Goal: Task Accomplishment & Management: Complete application form

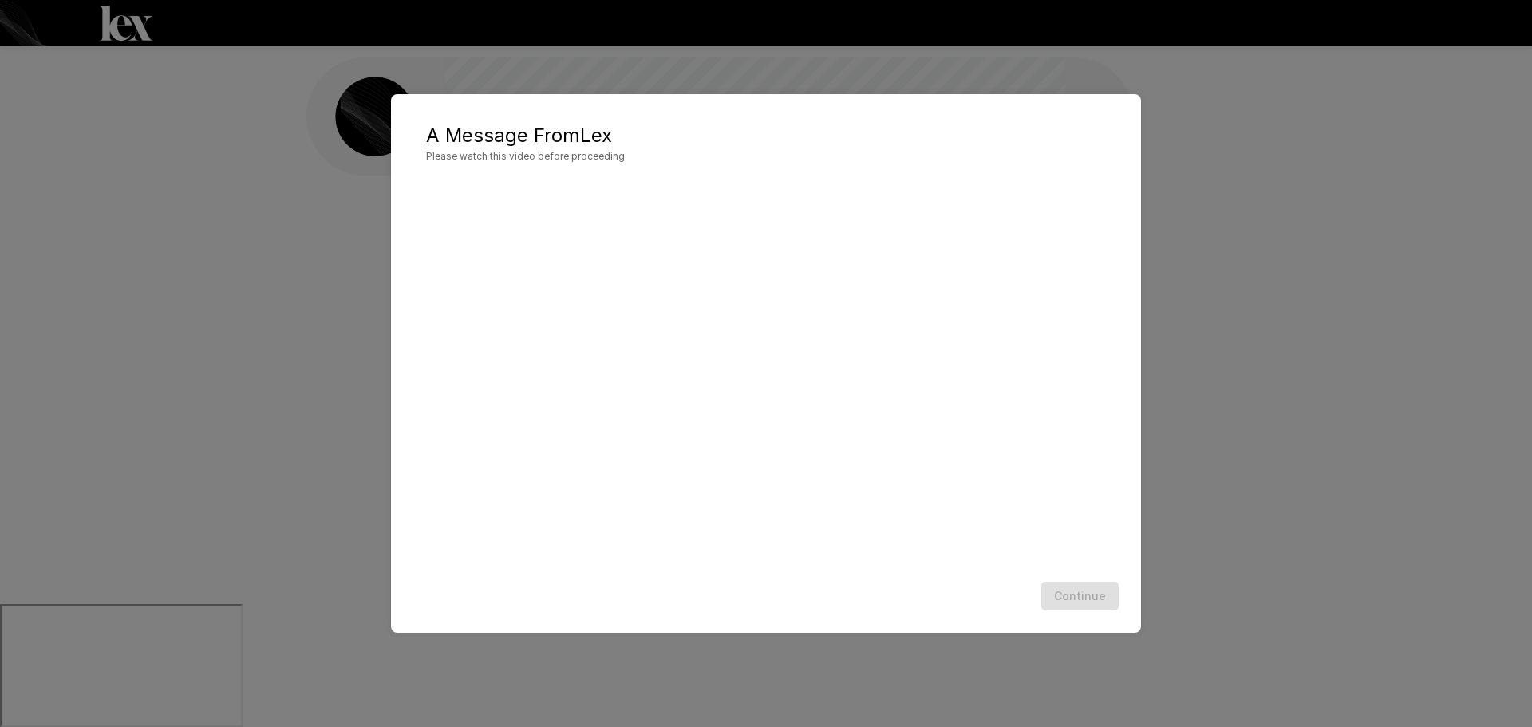
click at [1075, 600] on div "Continue" at bounding box center [766, 596] width 718 height 42
click at [1089, 600] on button "Continue" at bounding box center [1079, 597] width 77 height 30
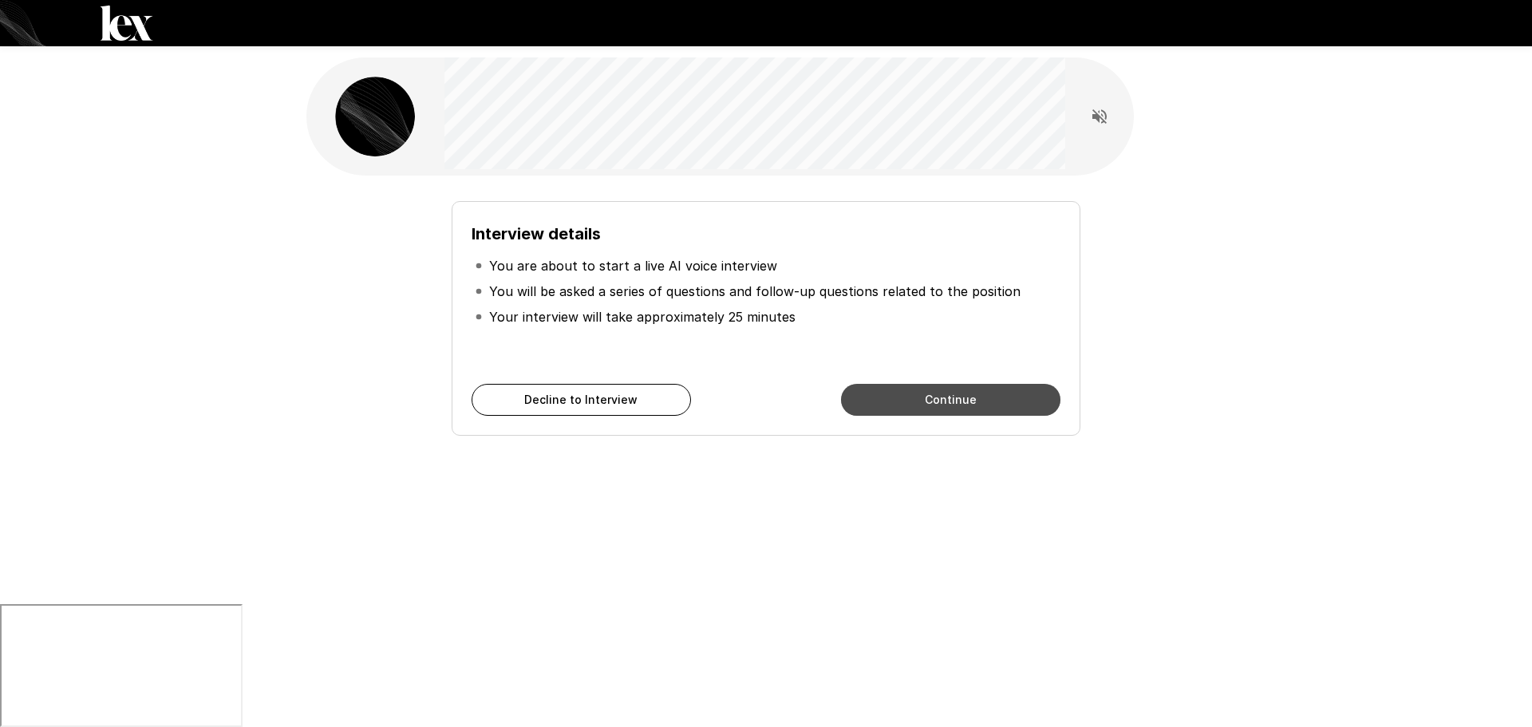
click at [901, 401] on button "Continue" at bounding box center [950, 400] width 219 height 32
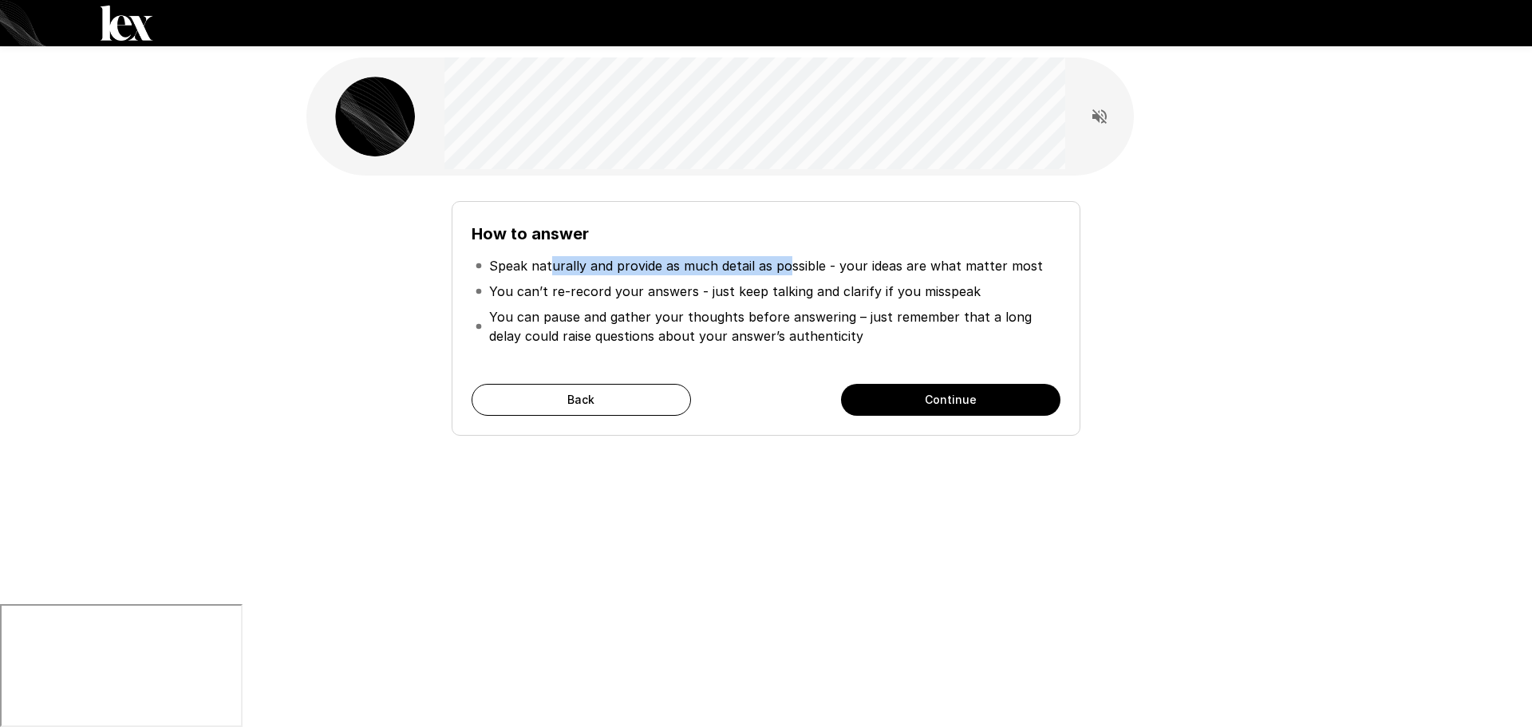
drag, startPoint x: 587, startPoint y: 262, endPoint x: 815, endPoint y: 262, distance: 228.2
click at [795, 262] on p "Speak naturally and provide as much detail as possible - your ideas are what ma…" at bounding box center [766, 265] width 554 height 19
click at [815, 262] on p "Speak naturally and provide as much detail as possible - your ideas are what ma…" at bounding box center [766, 265] width 554 height 19
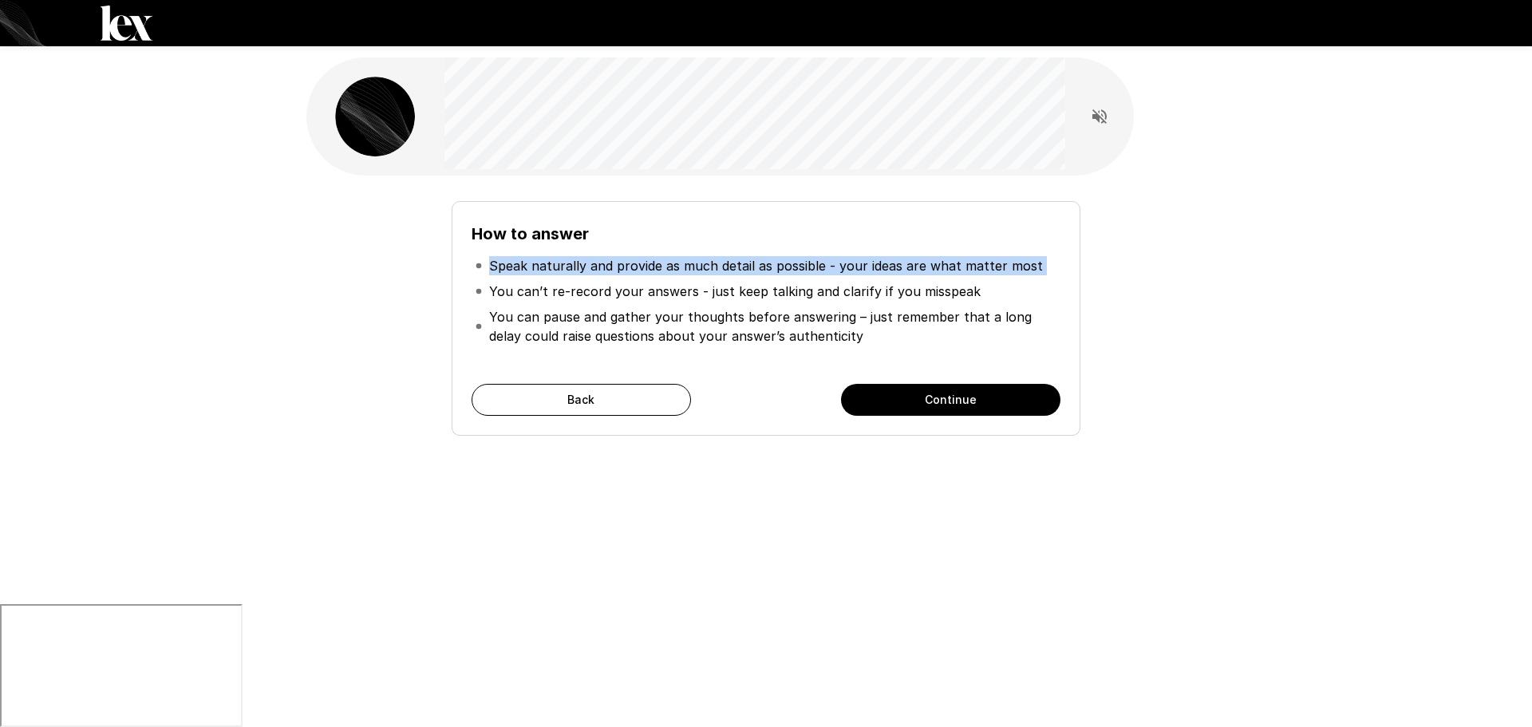
click at [857, 269] on p "Speak naturally and provide as much detail as possible - your ideas are what ma…" at bounding box center [766, 265] width 554 height 19
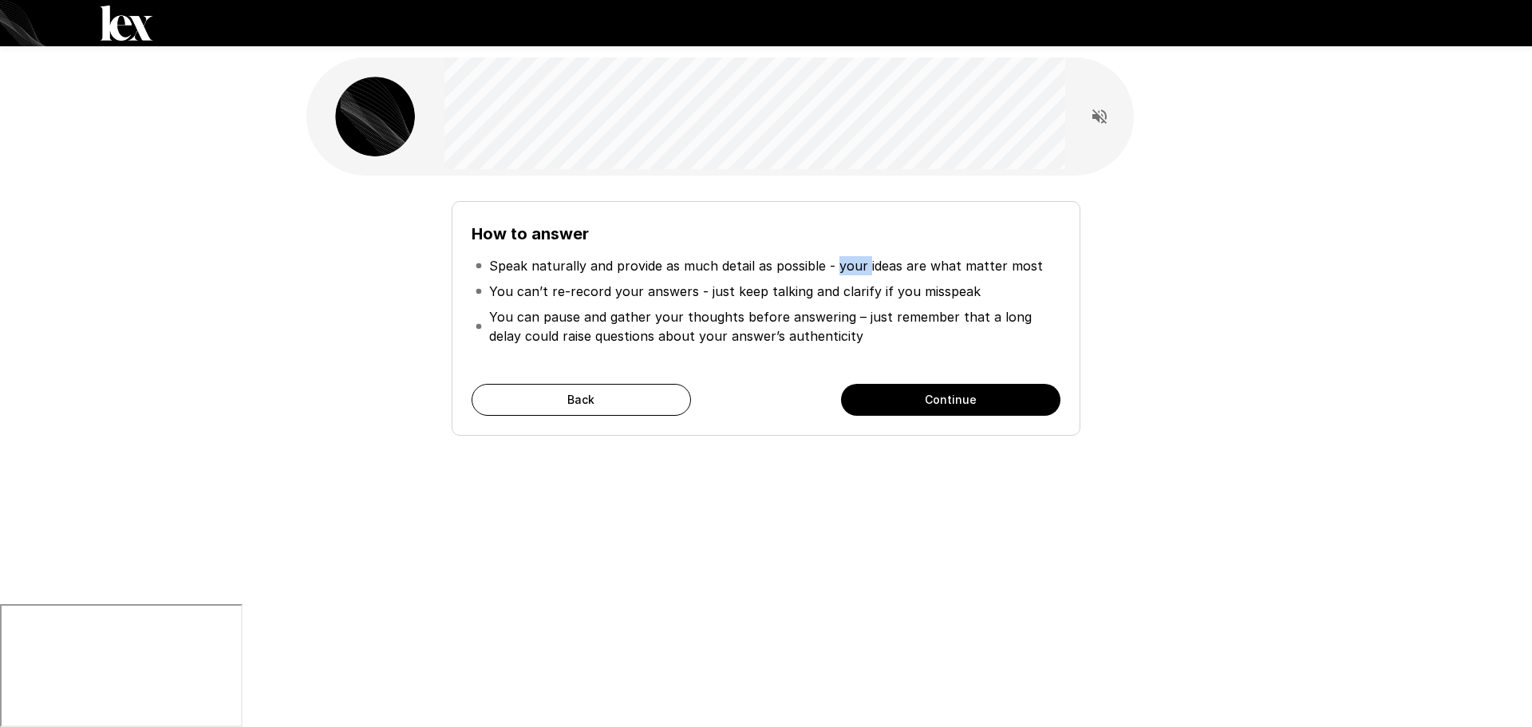
click at [857, 269] on p "Speak naturally and provide as much detail as possible - your ideas are what ma…" at bounding box center [766, 265] width 554 height 19
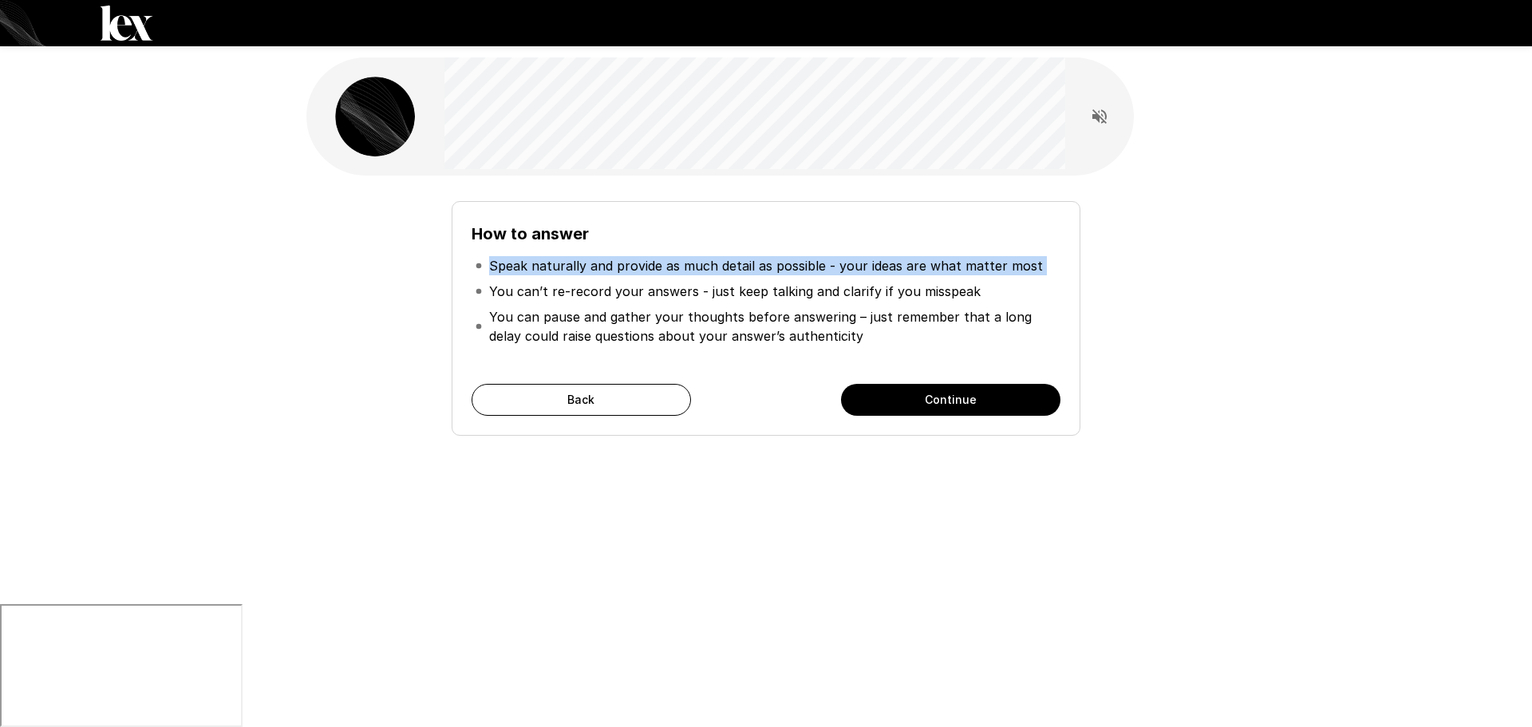
click at [857, 269] on p "Speak naturally and provide as much detail as possible - your ideas are what ma…" at bounding box center [766, 265] width 554 height 19
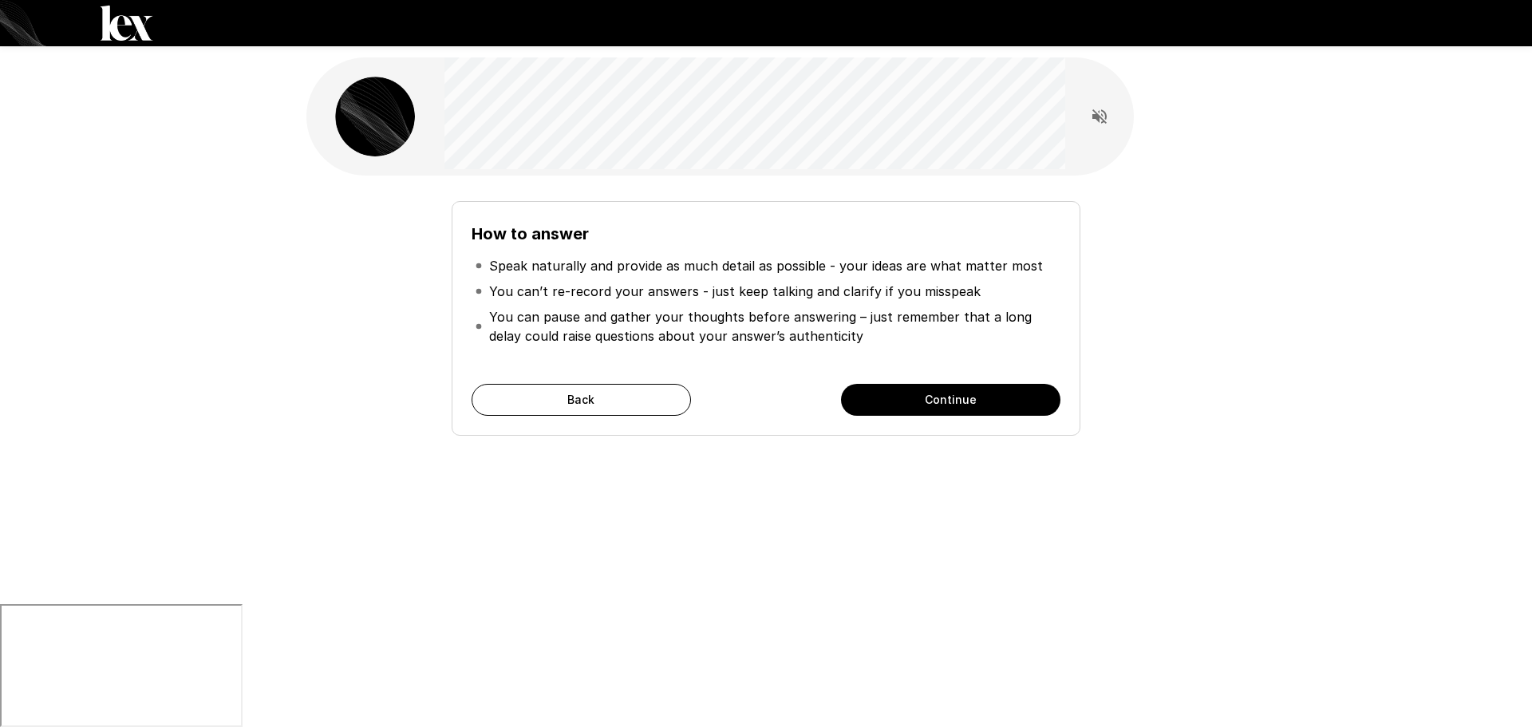
click at [552, 290] on p "You can’t re-record your answers - just keep talking and clarify if you misspeak" at bounding box center [735, 291] width 492 height 19
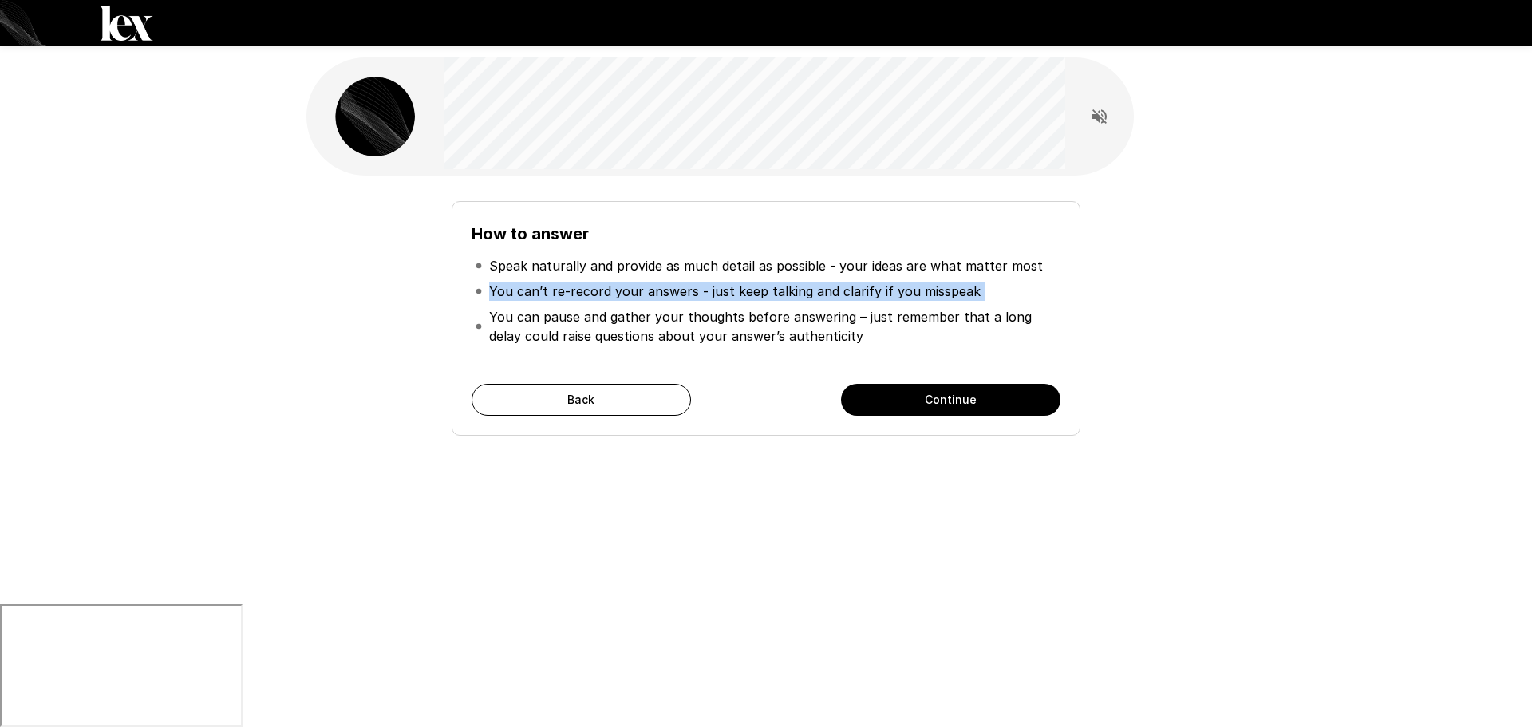
click at [552, 290] on p "You can’t re-record your answers - just keep talking and clarify if you misspeak" at bounding box center [735, 291] width 492 height 19
click at [609, 291] on p "You can’t re-record your answers - just keep talking and clarify if you misspeak" at bounding box center [735, 291] width 492 height 19
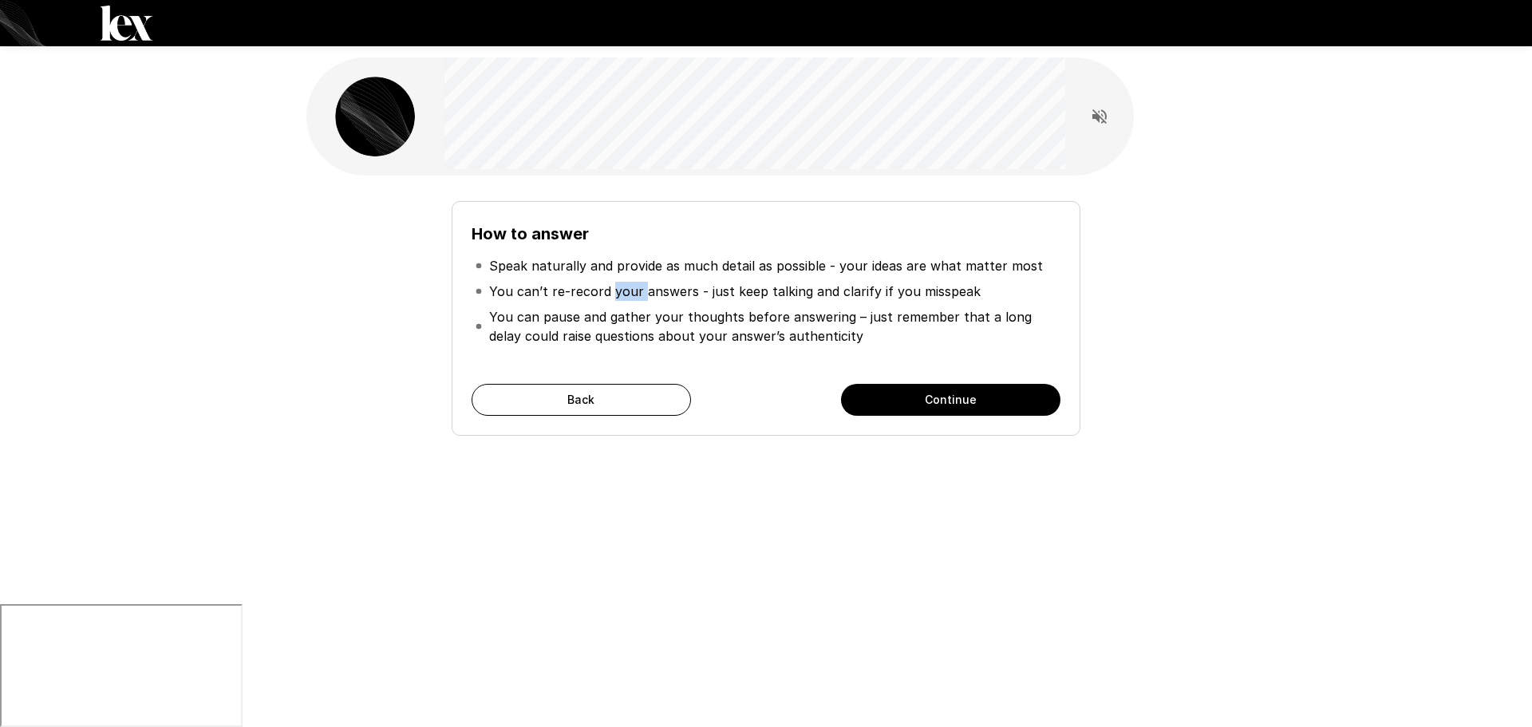
click at [609, 291] on p "You can’t re-record your answers - just keep talking and clarify if you misspeak" at bounding box center [735, 291] width 492 height 19
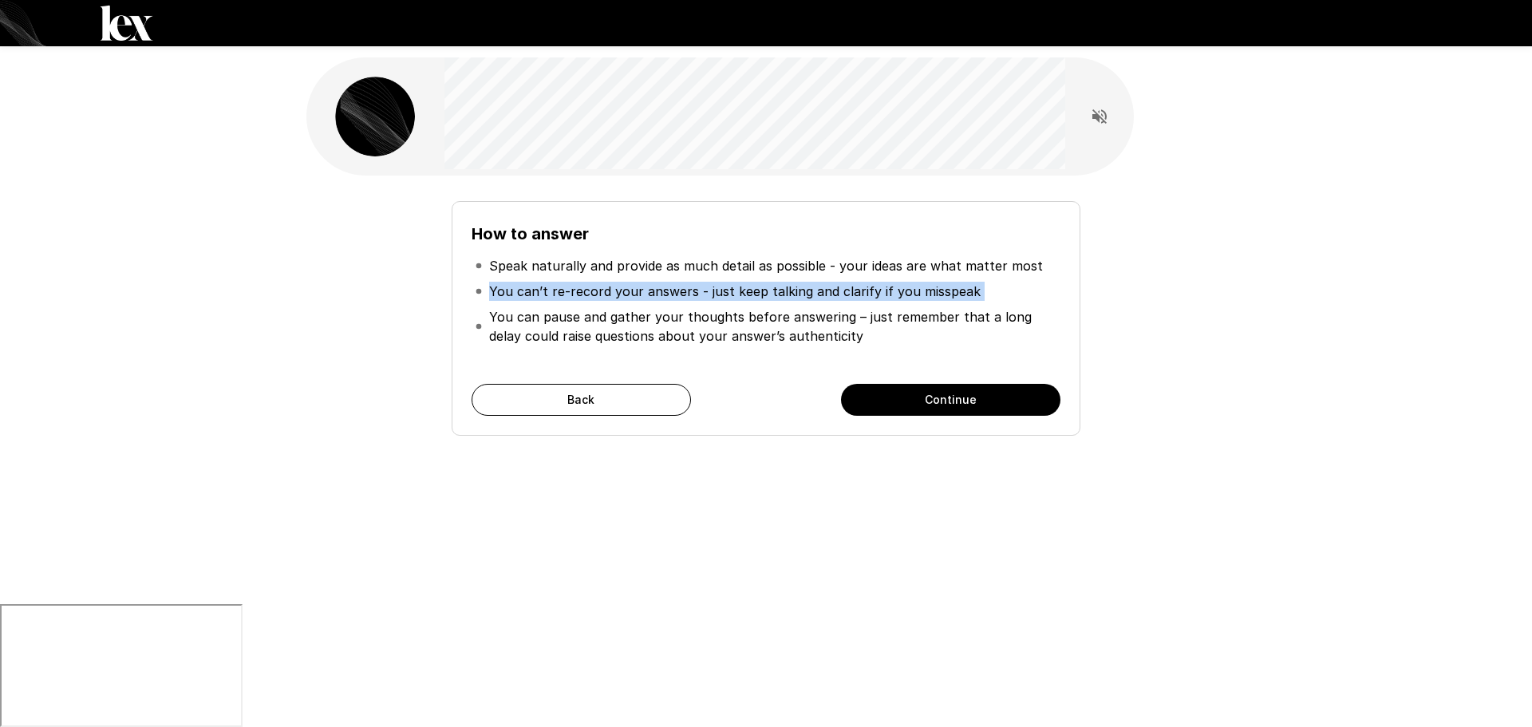
click at [609, 291] on p "You can’t re-record your answers - just keep talking and clarify if you misspeak" at bounding box center [735, 291] width 492 height 19
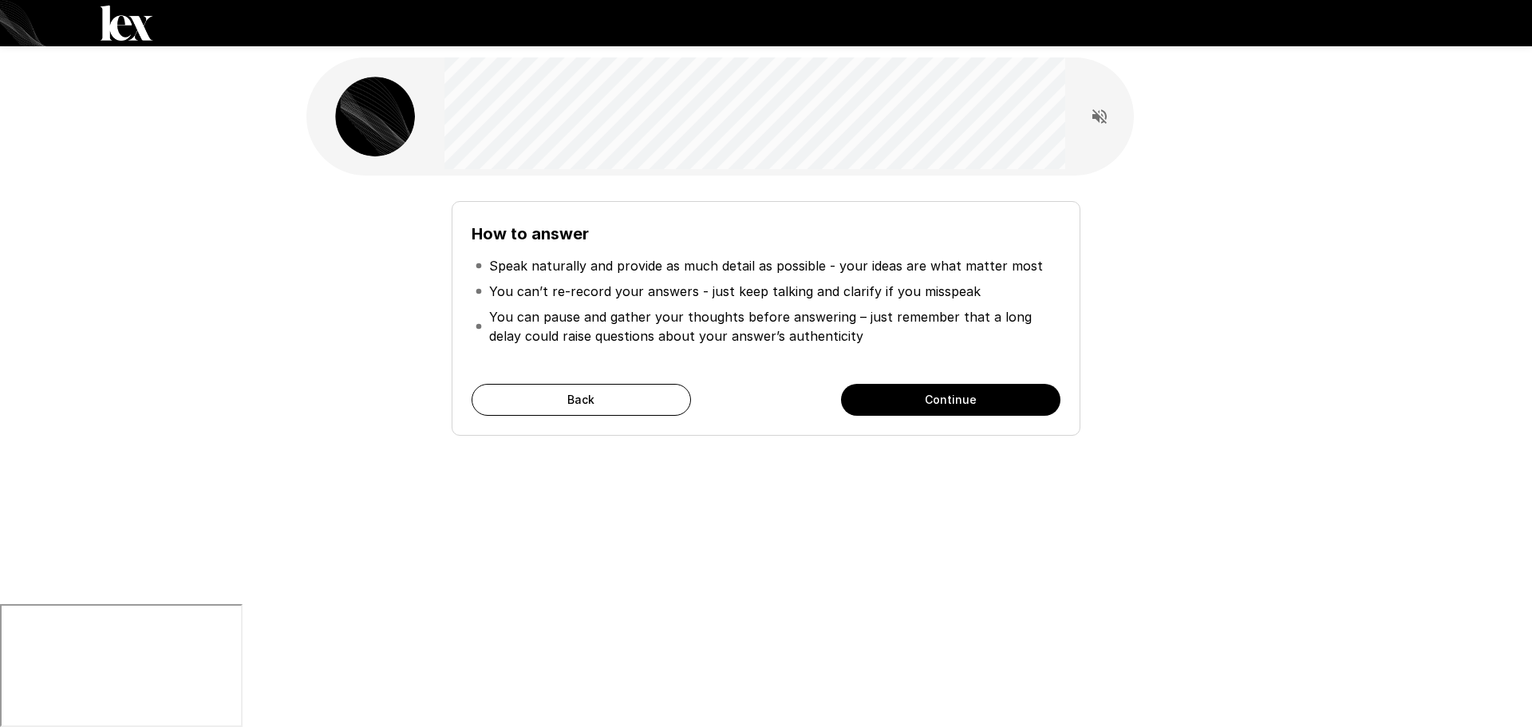
click at [697, 325] on p "You can pause and gather your thoughts before answering – just remember that a …" at bounding box center [773, 326] width 568 height 38
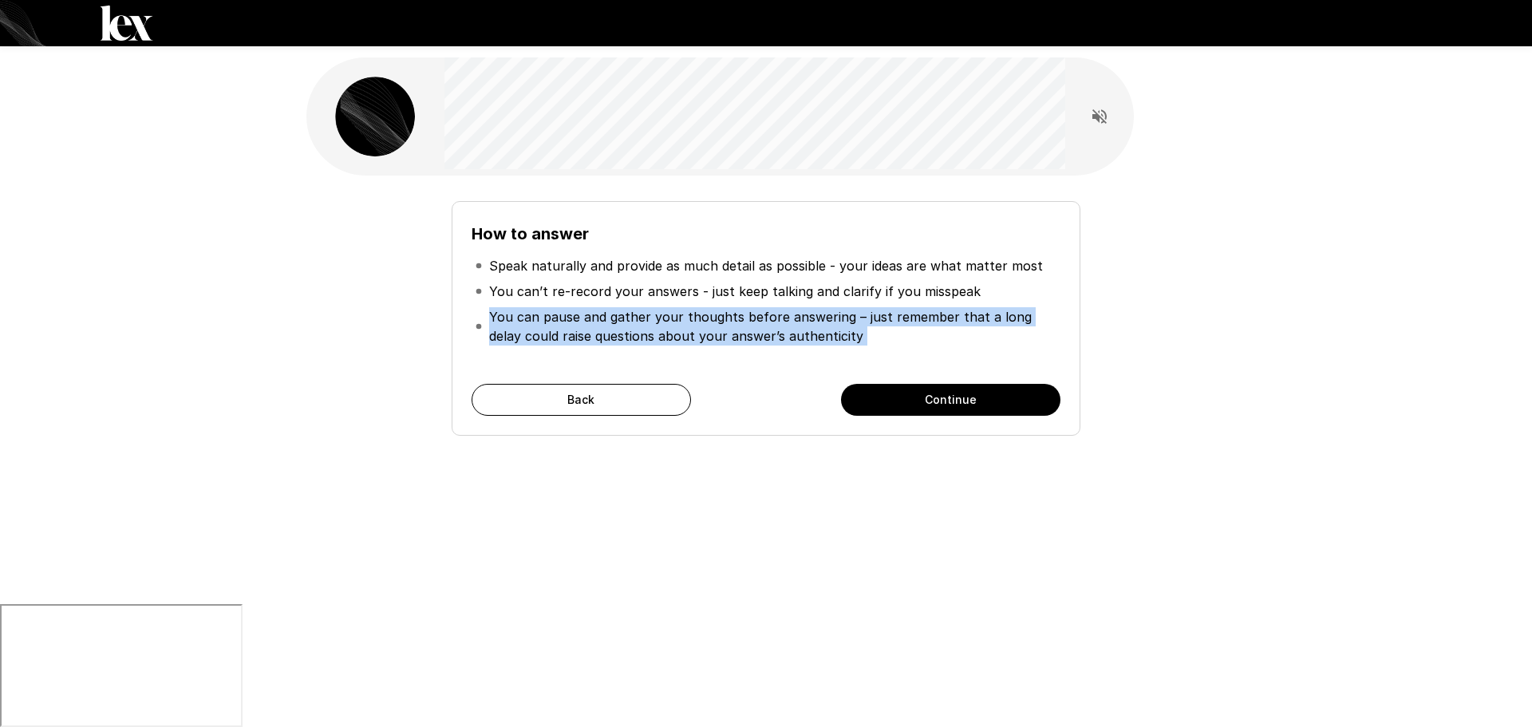
click at [697, 325] on p "You can pause and gather your thoughts before answering – just remember that a …" at bounding box center [773, 326] width 568 height 38
click at [668, 333] on p "You can pause and gather your thoughts before answering – just remember that a …" at bounding box center [773, 326] width 568 height 38
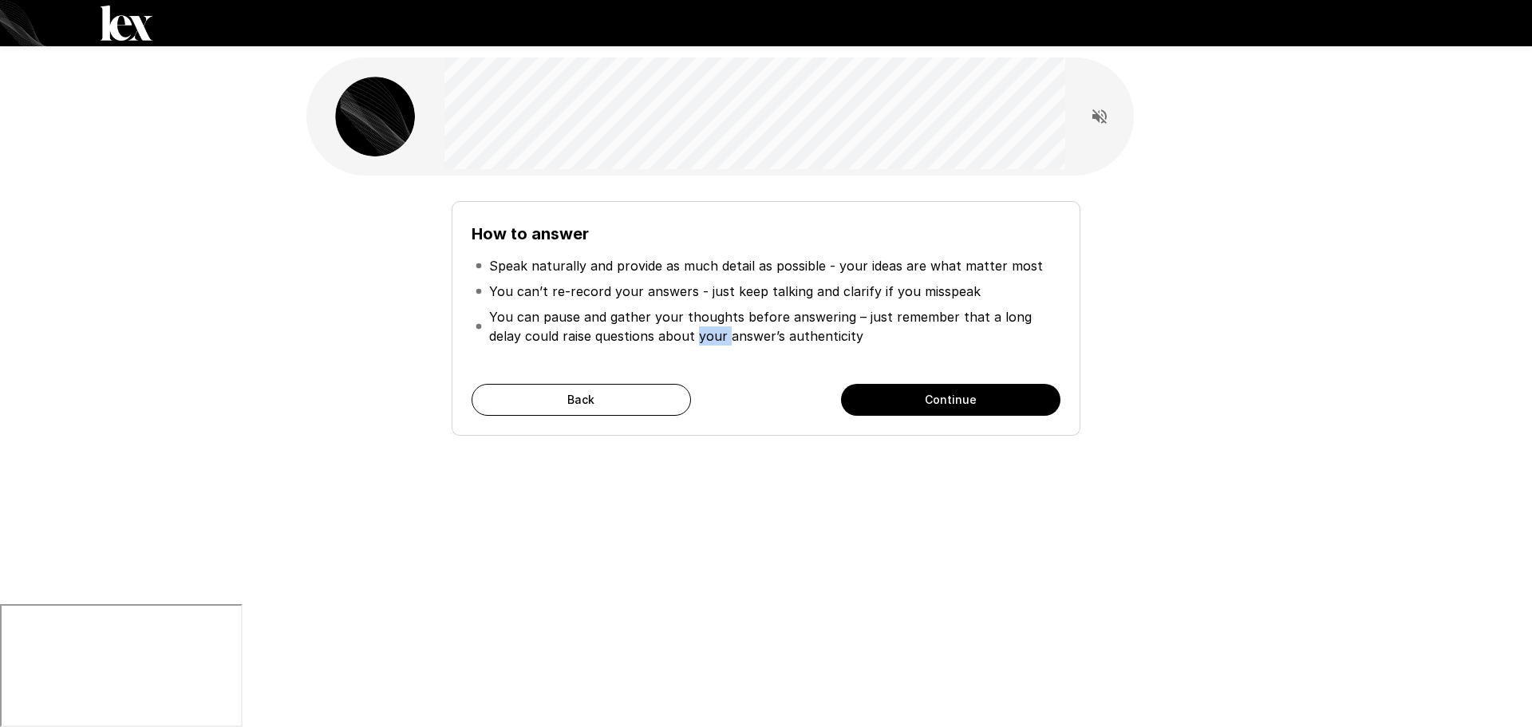
click at [668, 333] on p "You can pause and gather your thoughts before answering – just remember that a …" at bounding box center [773, 326] width 568 height 38
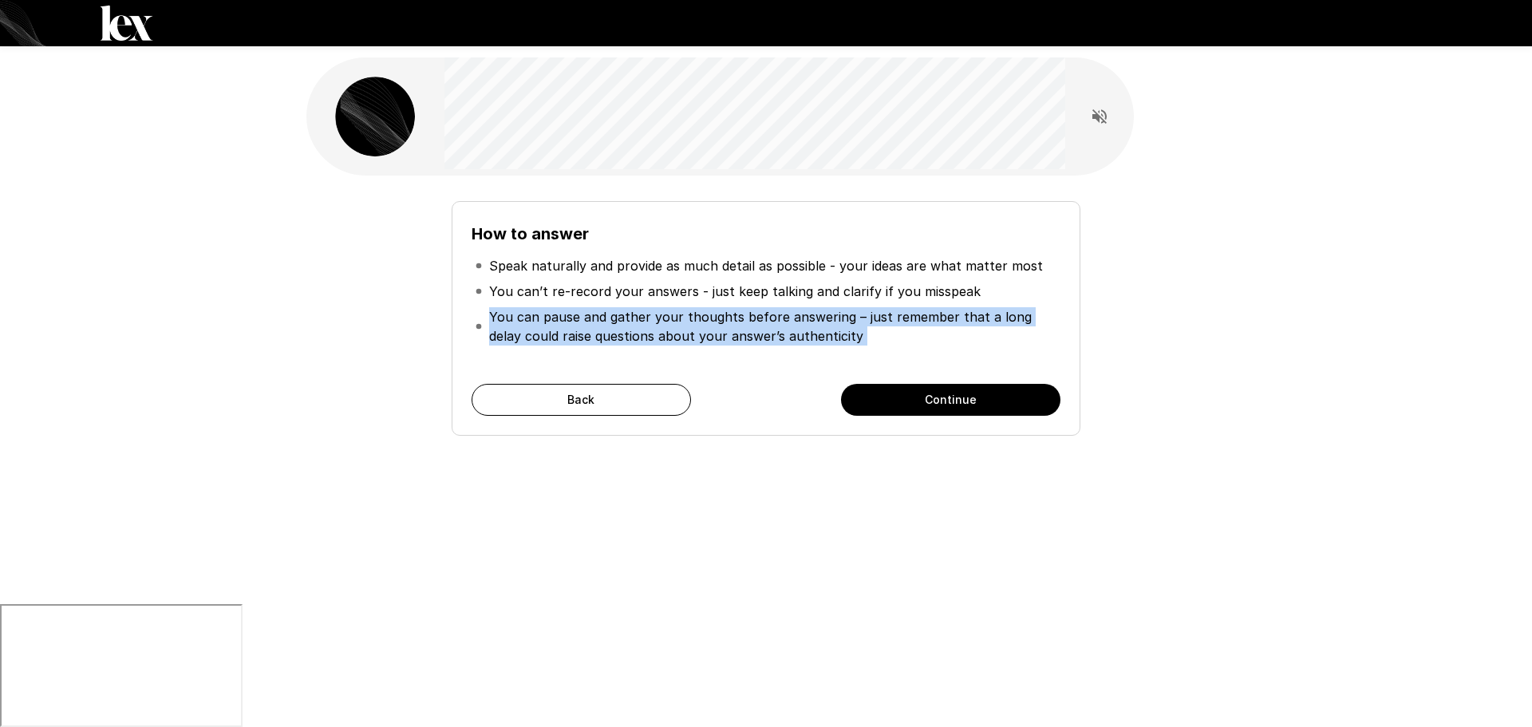
click at [668, 333] on p "You can pause and gather your thoughts before answering – just remember that a …" at bounding box center [773, 326] width 568 height 38
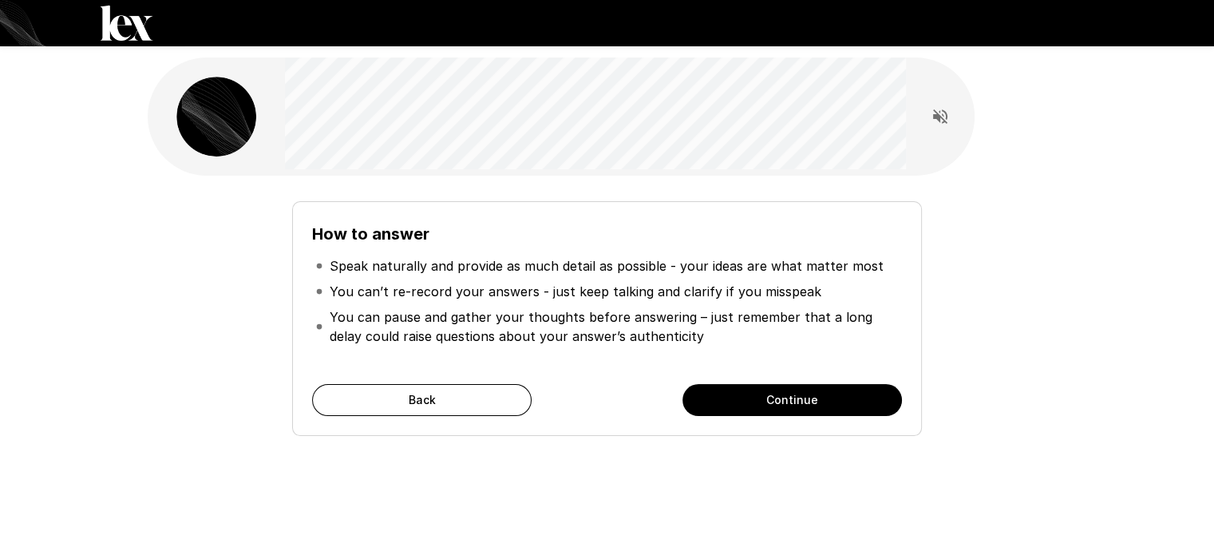
click at [1021, 237] on div "How to answer Speak naturally and provide as much detail as possible - your ide…" at bounding box center [607, 311] width 907 height 247
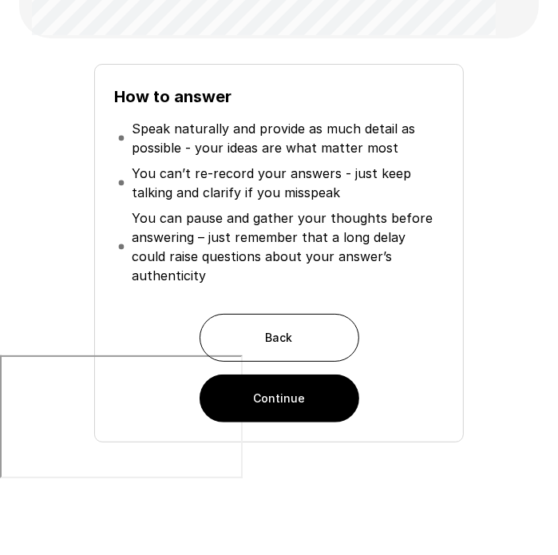
scroll to position [201, 0]
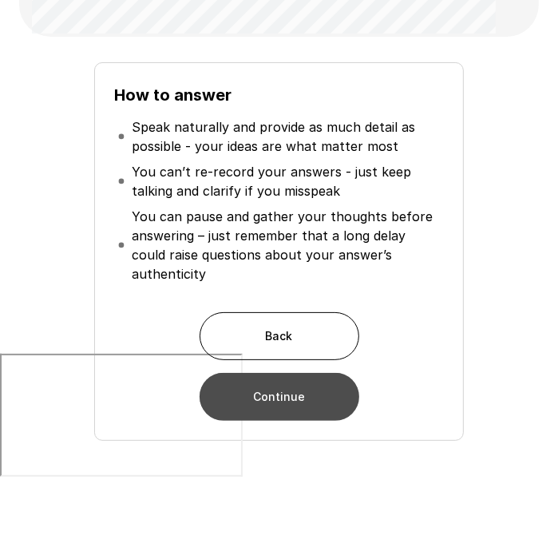
click at [232, 373] on button "Continue" at bounding box center [280, 397] width 160 height 48
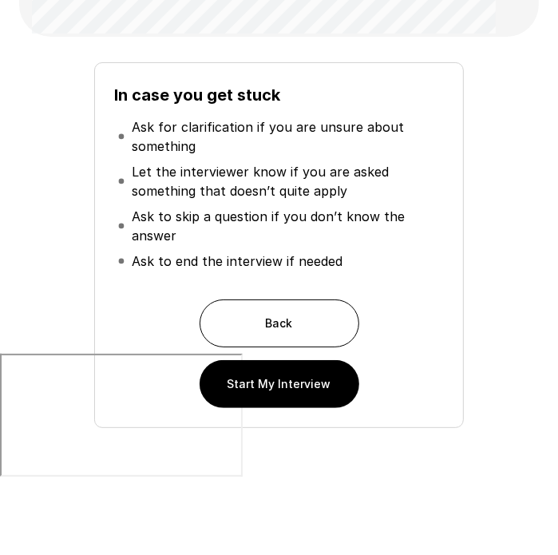
click at [169, 134] on p "Ask for clarification if you are unsure about something" at bounding box center [286, 136] width 309 height 38
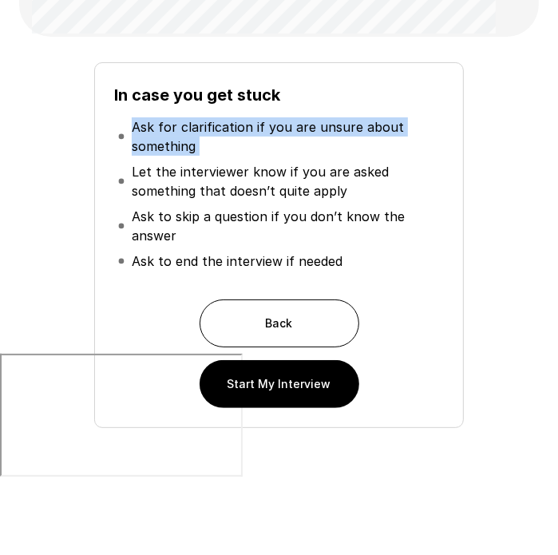
click at [169, 134] on p "Ask for clarification if you are unsure about something" at bounding box center [286, 136] width 309 height 38
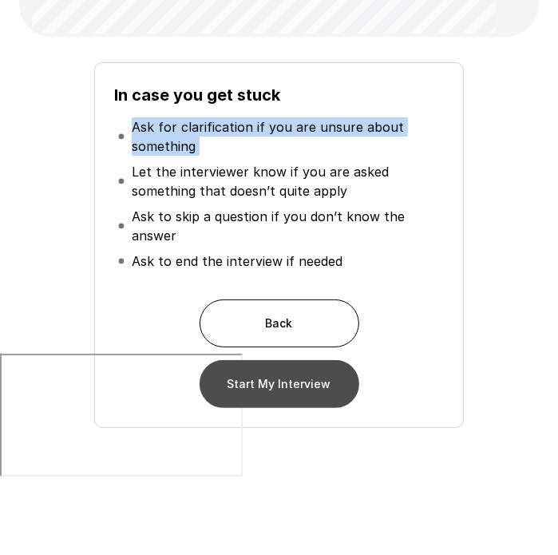
click at [258, 381] on button "Start My Interview" at bounding box center [280, 384] width 160 height 48
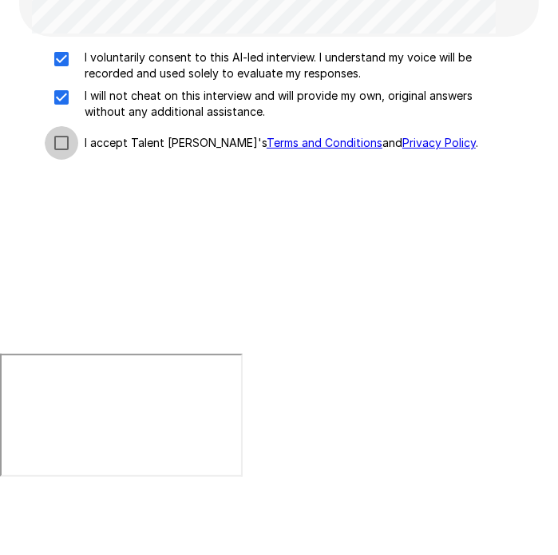
scroll to position [141, 0]
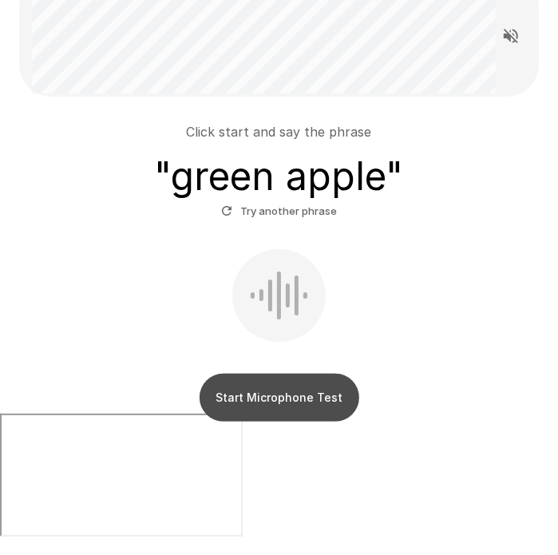
click at [259, 401] on button "Start Microphone Test" at bounding box center [280, 397] width 160 height 48
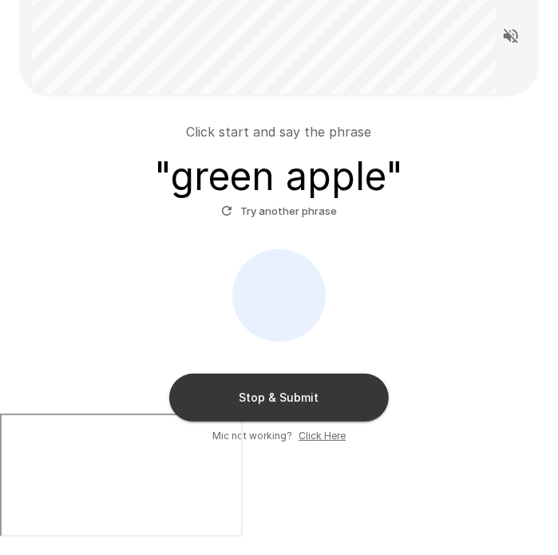
click at [273, 211] on button "Try another phrase" at bounding box center [279, 211] width 124 height 25
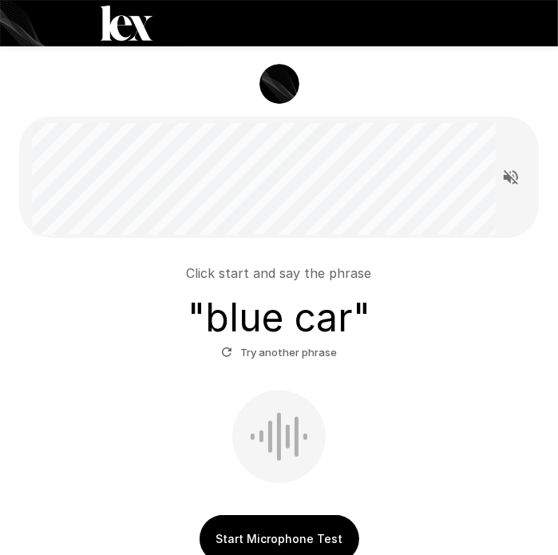
scroll to position [80, 0]
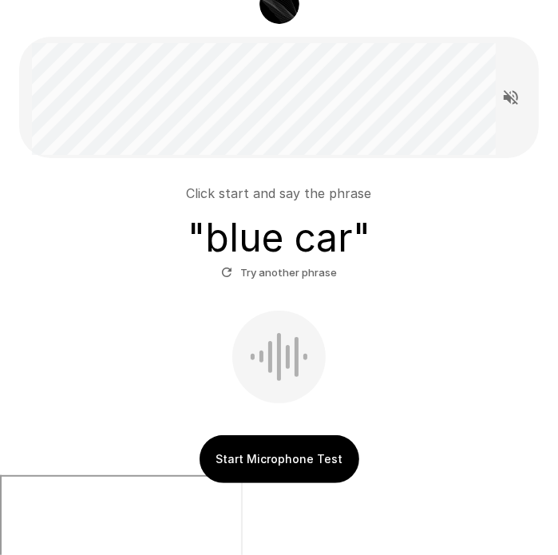
click at [281, 462] on button "Start Microphone Test" at bounding box center [280, 459] width 160 height 48
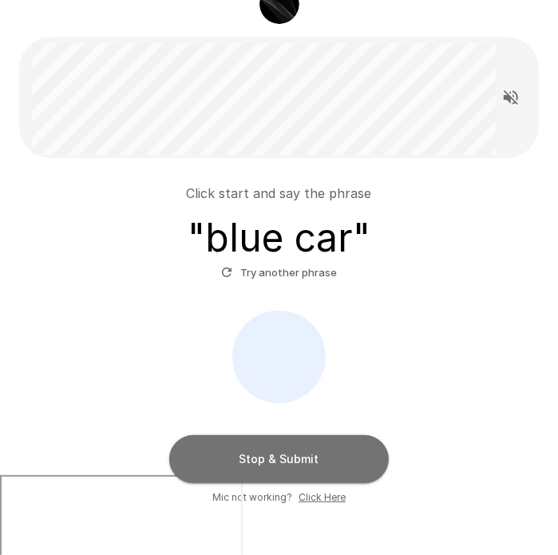
click at [294, 457] on button "Stop & Submit" at bounding box center [278, 459] width 219 height 48
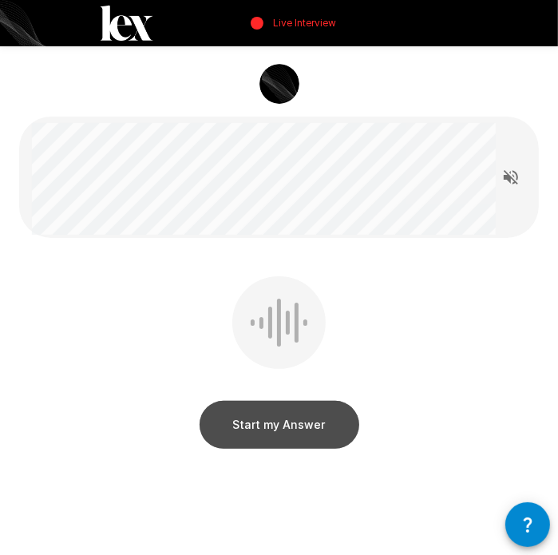
click at [284, 423] on button "Start my Answer" at bounding box center [280, 425] width 160 height 48
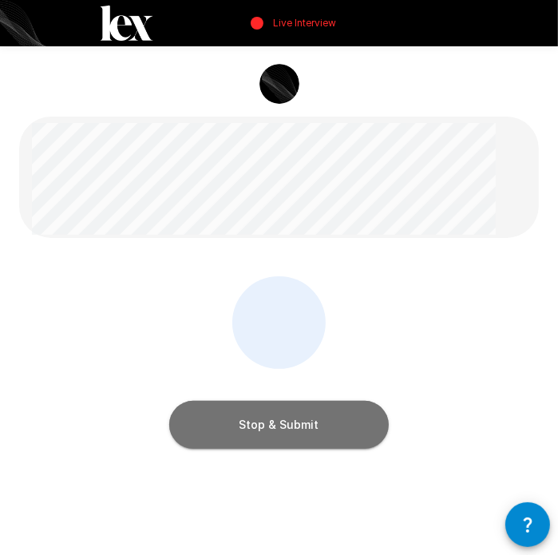
click at [344, 431] on button "Stop & Submit" at bounding box center [278, 425] width 219 height 48
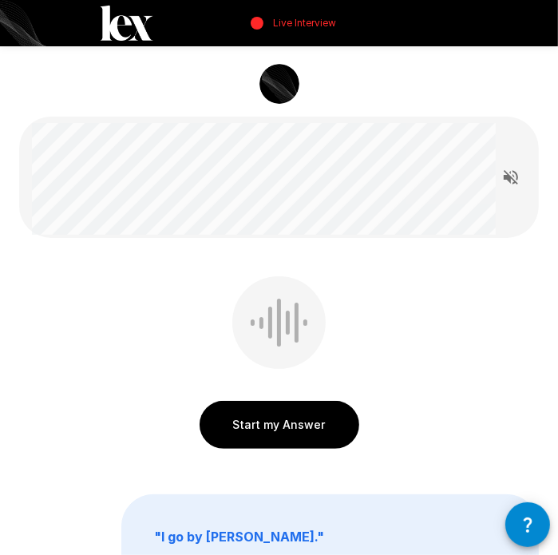
click at [255, 417] on button "Start my Answer" at bounding box center [280, 425] width 160 height 48
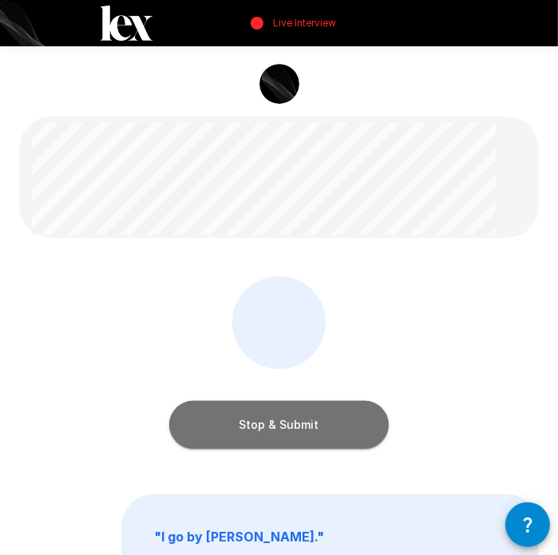
click at [304, 421] on button "Stop & Submit" at bounding box center [278, 425] width 219 height 48
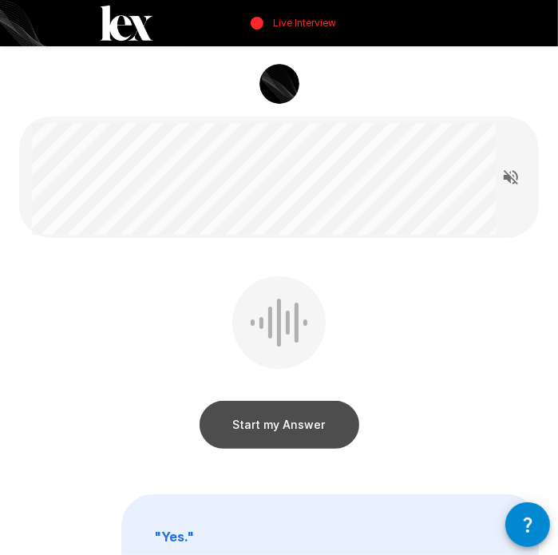
click at [287, 427] on button "Start my Answer" at bounding box center [280, 425] width 160 height 48
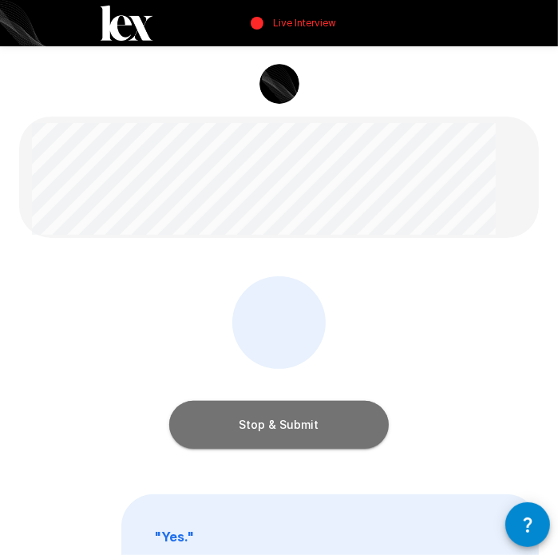
click at [318, 421] on button "Stop & Submit" at bounding box center [278, 425] width 219 height 48
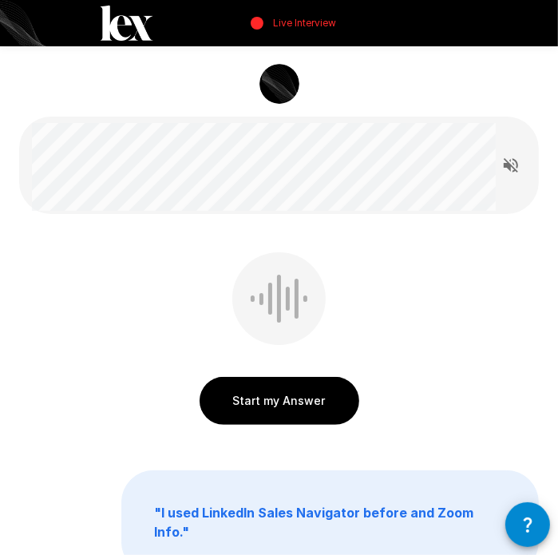
click at [271, 401] on button "Start my Answer" at bounding box center [280, 401] width 160 height 48
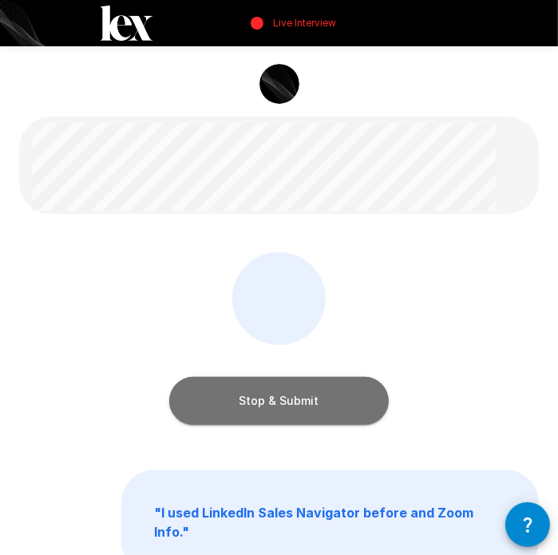
click at [311, 408] on button "Stop & Submit" at bounding box center [278, 401] width 219 height 48
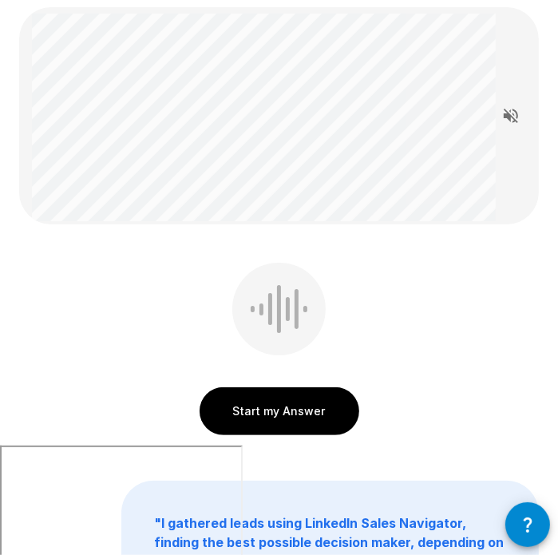
scroll to position [80, 0]
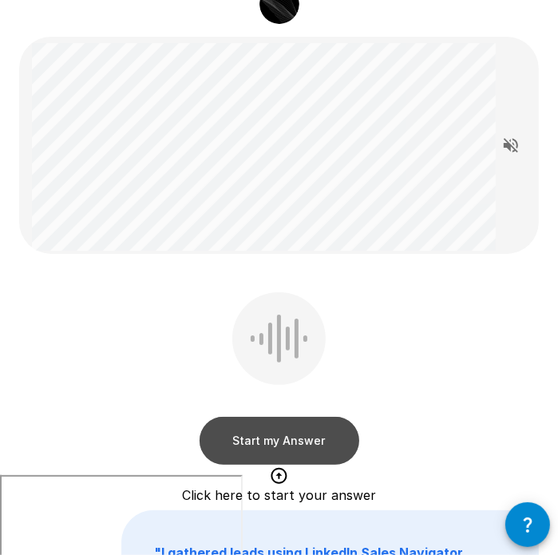
click at [301, 437] on button "Start my Answer" at bounding box center [280, 441] width 160 height 48
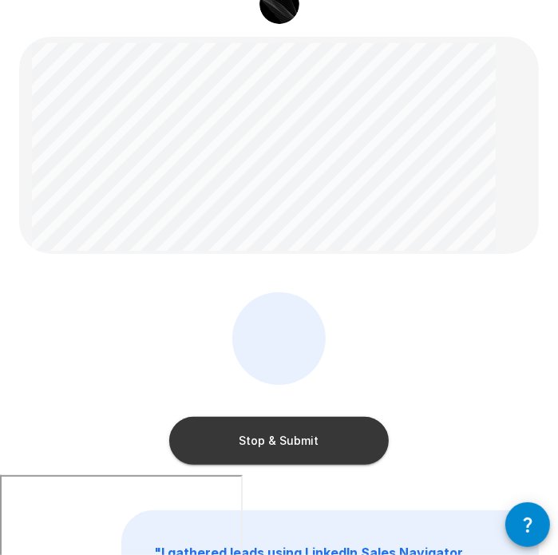
click at [301, 437] on button "Stop & Submit" at bounding box center [278, 441] width 219 height 48
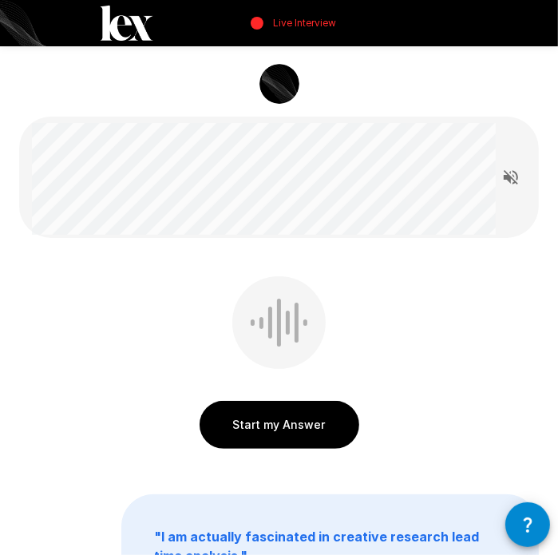
scroll to position [0, 0]
